Goal: Feedback & Contribution: Contribute content

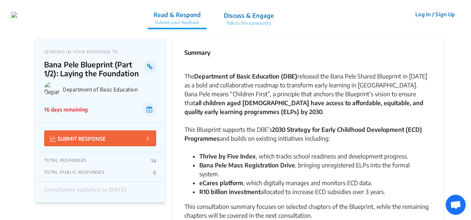
click at [422, 12] on button "Log In / Sign Up" at bounding box center [434, 15] width 49 height 12
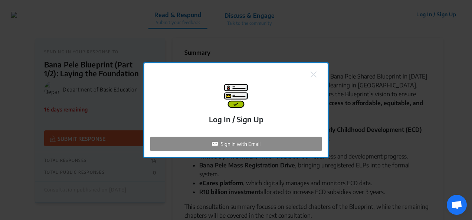
click at [244, 143] on p "Sign in with Email" at bounding box center [241, 144] width 40 height 8
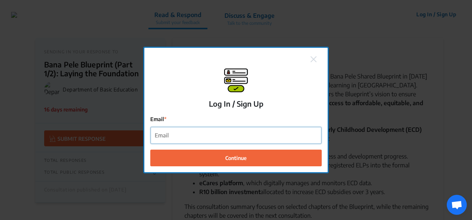
click at [217, 139] on input "Email" at bounding box center [236, 135] width 171 height 17
type input "[PERSON_NAME][EMAIL_ADDRESS][DOMAIN_NAME]"
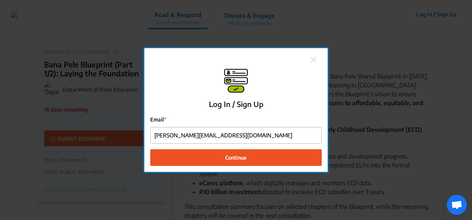
click at [236, 156] on span "Continue" at bounding box center [236, 158] width 22 height 8
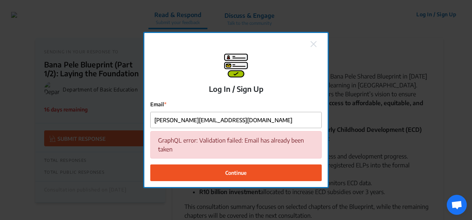
click at [233, 170] on span "Continue" at bounding box center [236, 173] width 22 height 8
click at [230, 169] on button "Continue" at bounding box center [235, 173] width 171 height 17
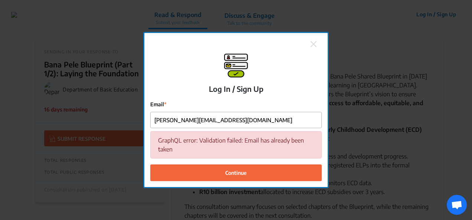
click at [314, 44] on img at bounding box center [314, 44] width 6 height 6
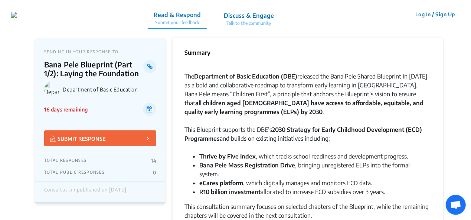
click at [441, 13] on button "Log In / Sign Up" at bounding box center [434, 15] width 49 height 12
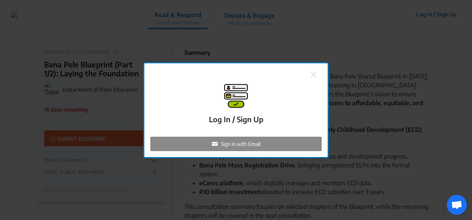
click at [243, 141] on p "Sign in with Email" at bounding box center [241, 144] width 40 height 8
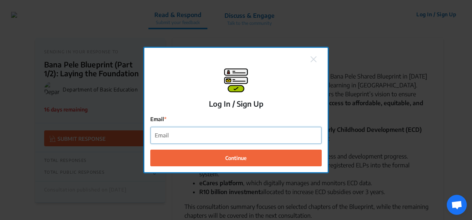
click at [179, 135] on input "Email" at bounding box center [236, 135] width 171 height 17
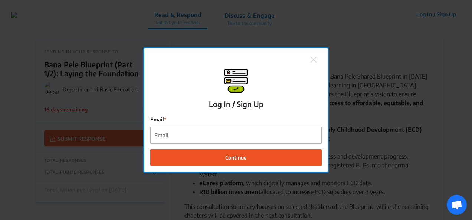
click at [240, 157] on span "Continue" at bounding box center [236, 158] width 22 height 8
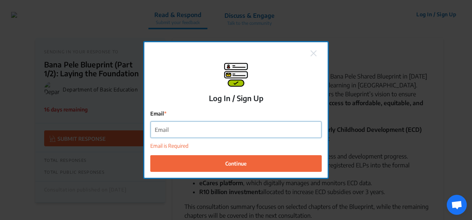
click at [174, 130] on input "Email" at bounding box center [236, 130] width 171 height 17
type input "[EMAIL_ADDRESS][DOMAIN_NAME]"
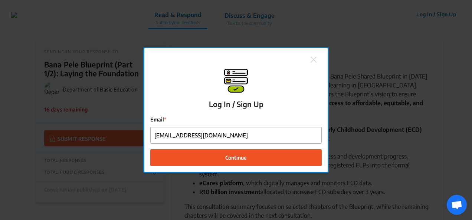
click at [230, 156] on span "Continue" at bounding box center [236, 158] width 22 height 8
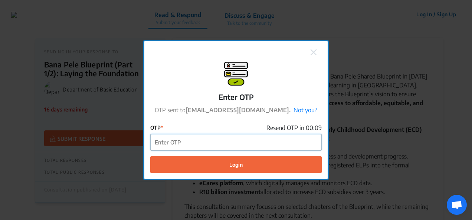
click at [184, 141] on input "OTP" at bounding box center [236, 142] width 171 height 17
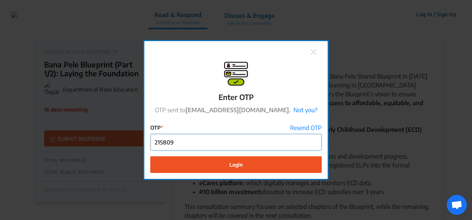
type input "215809"
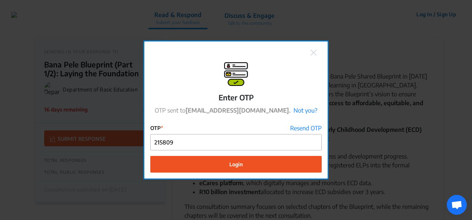
click at [236, 163] on span "Login" at bounding box center [235, 165] width 13 height 8
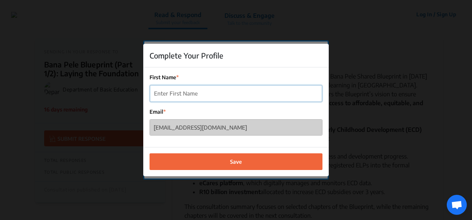
click at [188, 93] on input "First Name" at bounding box center [236, 93] width 172 height 17
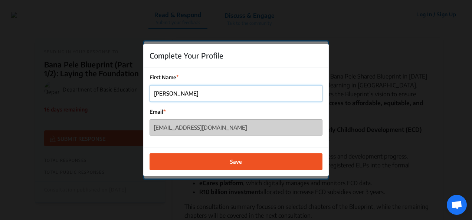
type input "[PERSON_NAME]"
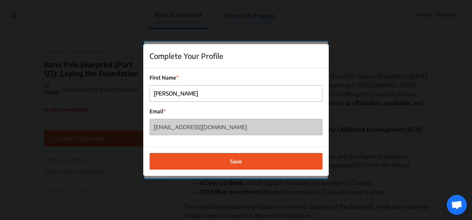
click at [236, 160] on span "Save" at bounding box center [236, 162] width 12 height 8
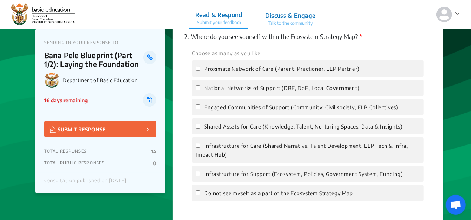
scroll to position [1225, 0]
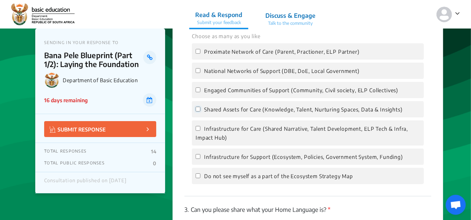
drag, startPoint x: 197, startPoint y: 98, endPoint x: 208, endPoint y: 105, distance: 12.9
click at [198, 107] on input "Shared Assets for Care (Knowledge, Talent, Nurturing Spaces, Data & Insights)" at bounding box center [198, 109] width 5 height 5
checkbox input "true"
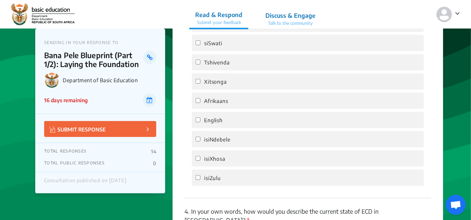
scroll to position [1485, 0]
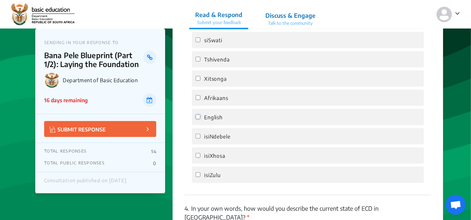
click at [198, 115] on input "English" at bounding box center [198, 117] width 5 height 5
checkbox input "true"
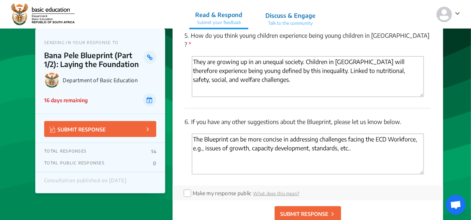
scroll to position [1782, 0]
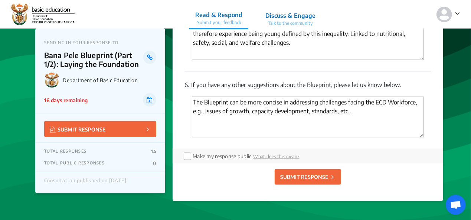
click at [305, 173] on p "SUBMIT RESPONSE" at bounding box center [304, 177] width 48 height 8
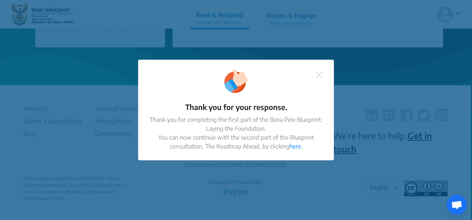
click at [320, 75] on img at bounding box center [319, 75] width 6 height 6
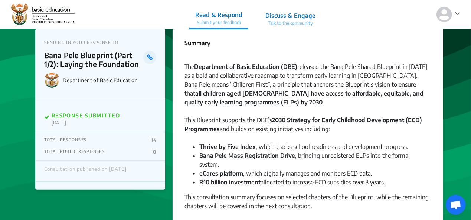
scroll to position [0, 0]
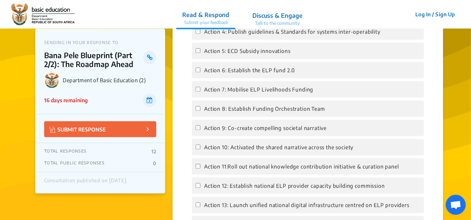
scroll to position [891, 0]
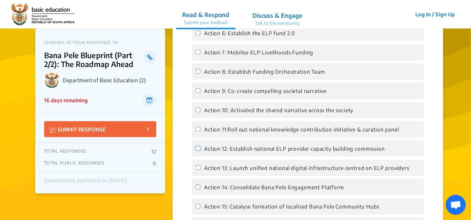
click at [199, 146] on input "Action 12: Establish national ELP provider capacity building commission" at bounding box center [198, 148] width 5 height 5
checkbox input "true"
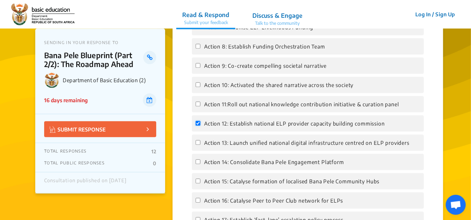
scroll to position [928, 0]
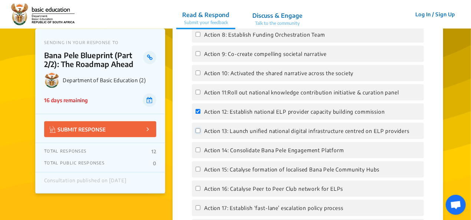
click at [199, 128] on input "Action 13: Launch unified national digital infrastructure centred on ELP provid…" at bounding box center [198, 130] width 5 height 5
checkbox input "true"
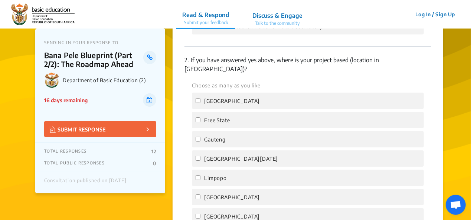
scroll to position [1262, 0]
click at [197, 156] on input "KwaZulu Natal" at bounding box center [198, 158] width 5 height 5
checkbox input "true"
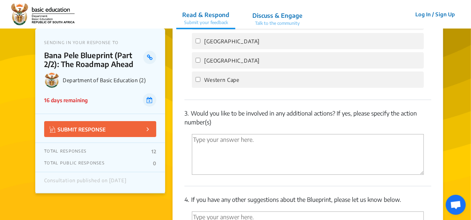
scroll to position [1448, 0]
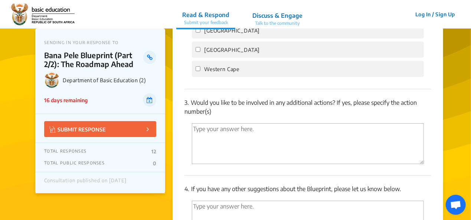
click at [197, 124] on textarea "'Type your answer here.' | translate" at bounding box center [308, 144] width 232 height 41
type textarea "V"
paste textarea "capacity of Grade RR and R teachers and ECD practitioners through scalable blen…"
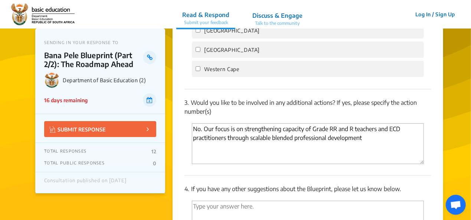
drag, startPoint x: 312, startPoint y: 112, endPoint x: 326, endPoint y: 114, distance: 14.6
click at [312, 124] on textarea "No. Our focus is on strengthening capacity of Grade RR and R teachers and ECD p…" at bounding box center [308, 144] width 232 height 41
click at [282, 124] on textarea "No. Our focus is on strengthening the capacity of ECD practitioners through sca…" at bounding box center [308, 144] width 232 height 41
type textarea "No. Our focus is on strengthening the capacity of ECD practitioners through sca…"
click at [196, 201] on textarea "'Type your answer here.' | translate" at bounding box center [308, 221] width 232 height 41
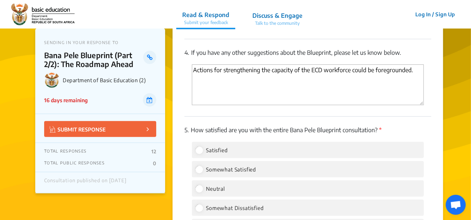
scroll to position [1596, 0]
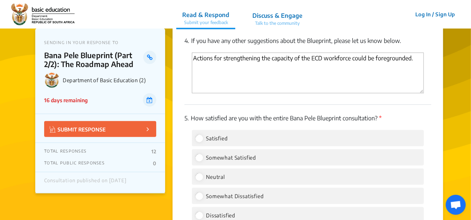
type textarea "Actions for strengthening the capacity of the ECD workforce could be foreground…"
click at [199, 135] on input "Satisfied" at bounding box center [199, 138] width 7 height 7
radio input "true"
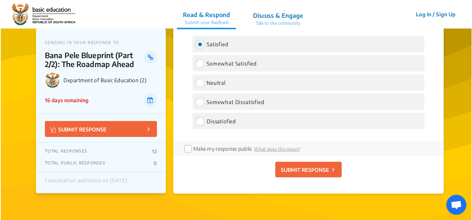
scroll to position [1707, 0]
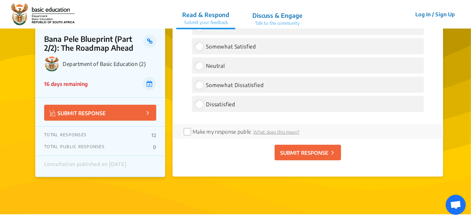
click at [307, 149] on p "SUBMIT RESPONSE" at bounding box center [304, 153] width 48 height 8
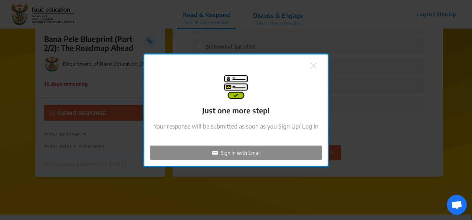
checkbox input "false"
click at [233, 151] on p "Sign in with Email" at bounding box center [241, 153] width 40 height 8
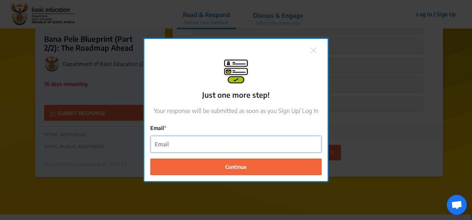
click at [192, 145] on input "Email" at bounding box center [236, 144] width 171 height 17
type input "[EMAIL_ADDRESS][DOMAIN_NAME]"
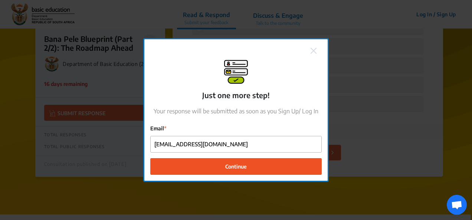
click at [234, 164] on span "Continue" at bounding box center [236, 167] width 22 height 8
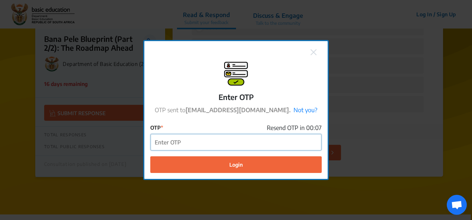
click at [170, 143] on input "OTP" at bounding box center [236, 142] width 171 height 17
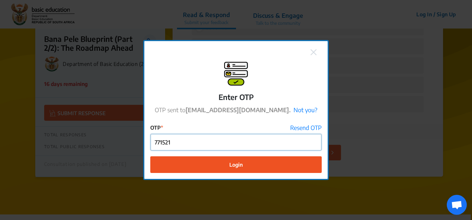
type input "771521"
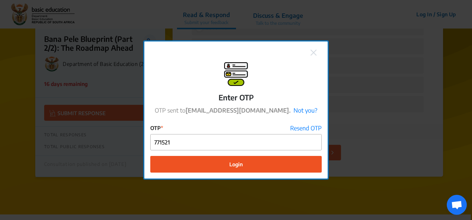
click at [233, 162] on span "Login" at bounding box center [235, 165] width 13 height 8
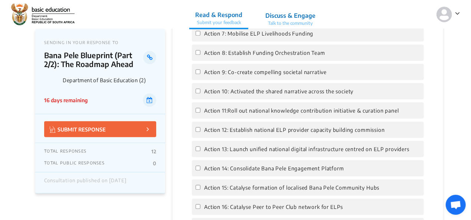
scroll to position [935, 0]
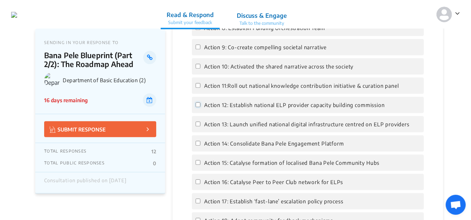
click at [197, 102] on input "Action 12: Establish national ELP provider capacity building commission" at bounding box center [198, 104] width 5 height 5
checkbox input "true"
click at [198, 122] on input "Action 13: Launch unified national digital infrastructure centred on ELP provid…" at bounding box center [198, 124] width 5 height 5
checkbox input "true"
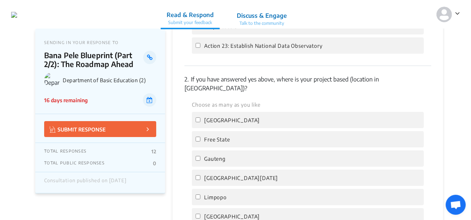
scroll to position [1269, 0]
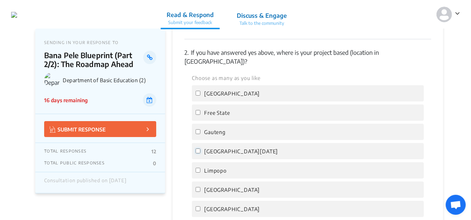
click at [197, 149] on input "KwaZulu Natal" at bounding box center [198, 151] width 5 height 5
checkbox input "true"
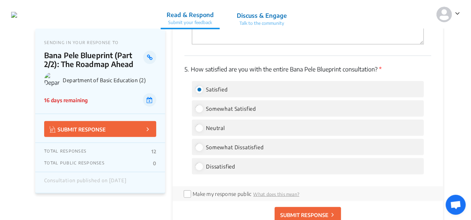
scroll to position [1714, 0]
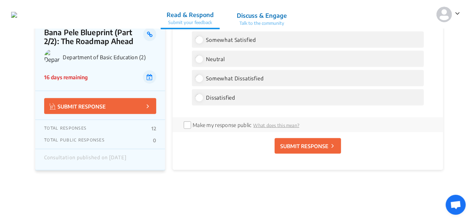
click at [307, 143] on p "SUBMIT RESPONSE" at bounding box center [304, 147] width 48 height 8
